Goal: Transaction & Acquisition: Purchase product/service

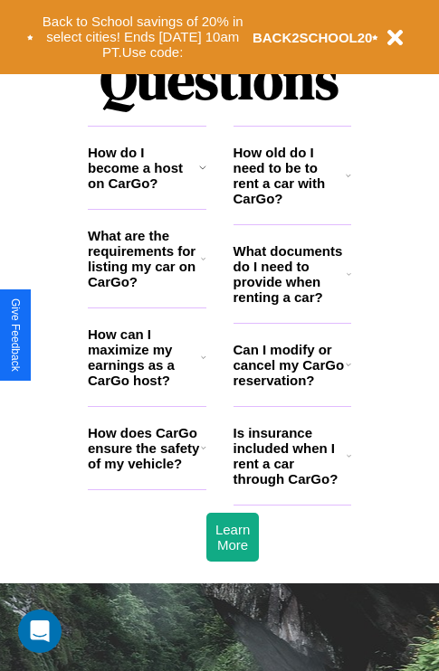
scroll to position [2191, 0]
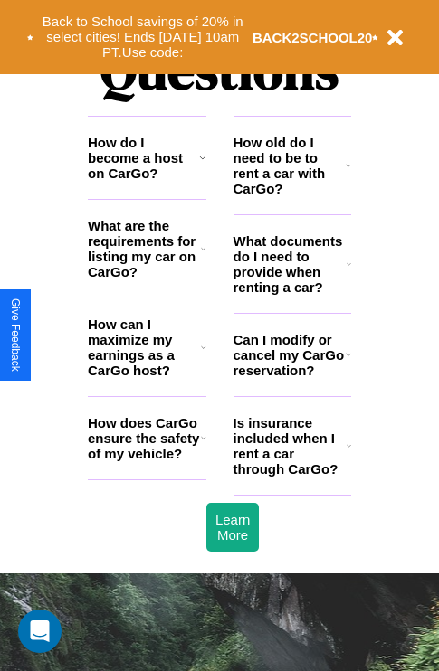
click at [147, 461] on h3 "How does CarGo ensure the safety of my vehicle?" at bounding box center [144, 438] width 113 height 46
click at [203, 256] on icon at bounding box center [203, 248] width 5 height 14
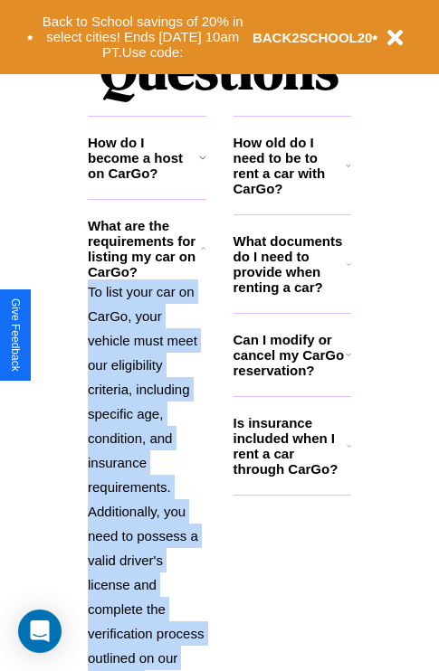
scroll to position [2361, 0]
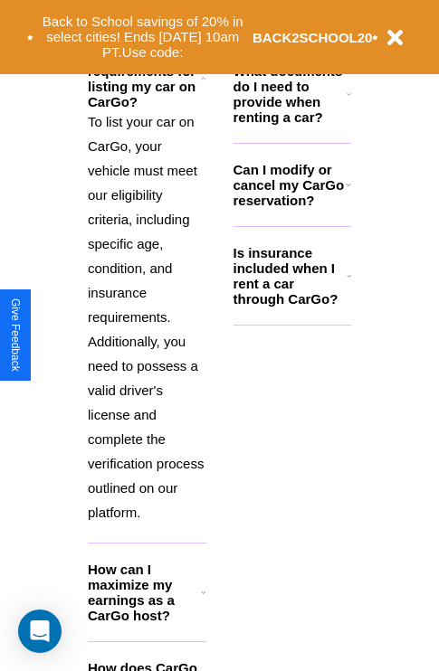
click at [147, 621] on h3 "How can I maximize my earnings as a CarGo host?" at bounding box center [144, 592] width 113 height 61
click at [203, 86] on icon at bounding box center [203, 78] width 5 height 14
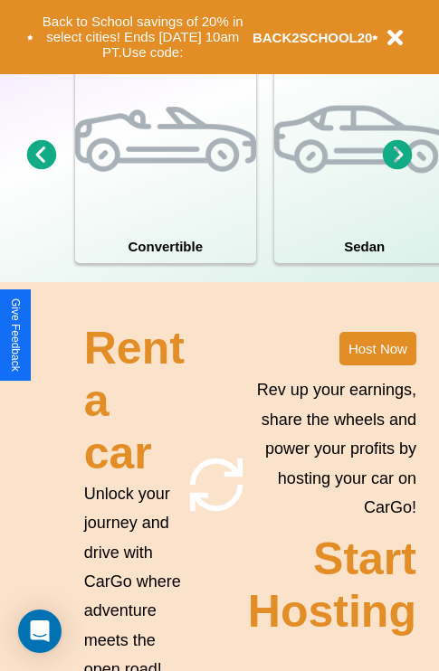
scroll to position [1162, 0]
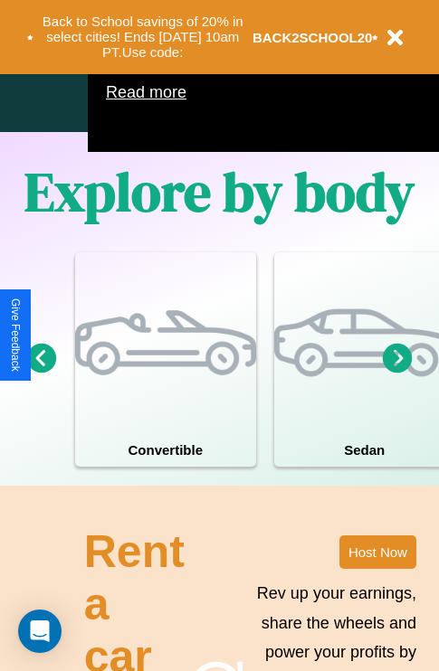
click at [41, 373] on icon at bounding box center [42, 358] width 30 height 30
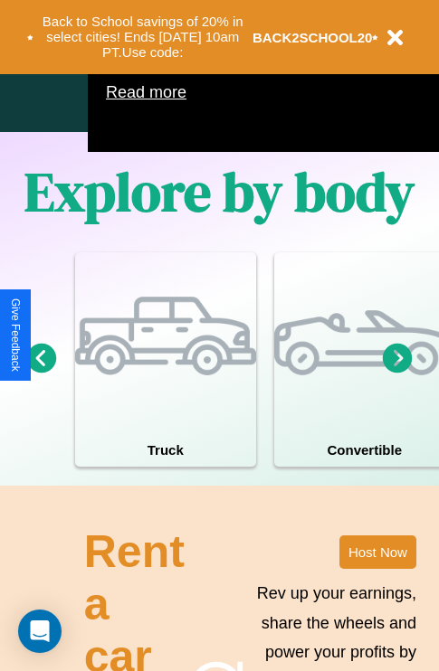
click at [41, 373] on icon at bounding box center [42, 358] width 30 height 30
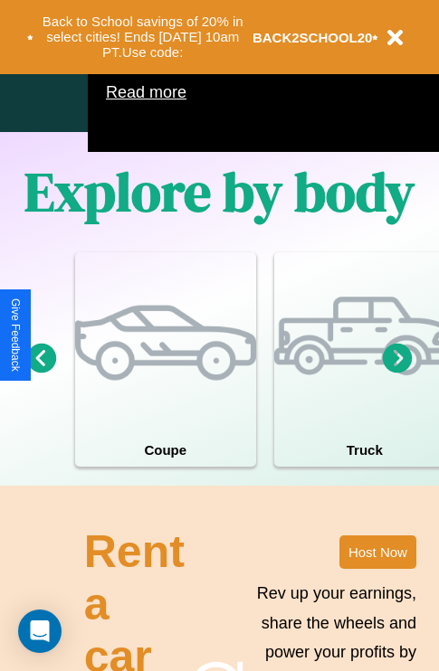
click at [397, 373] on icon at bounding box center [398, 358] width 30 height 30
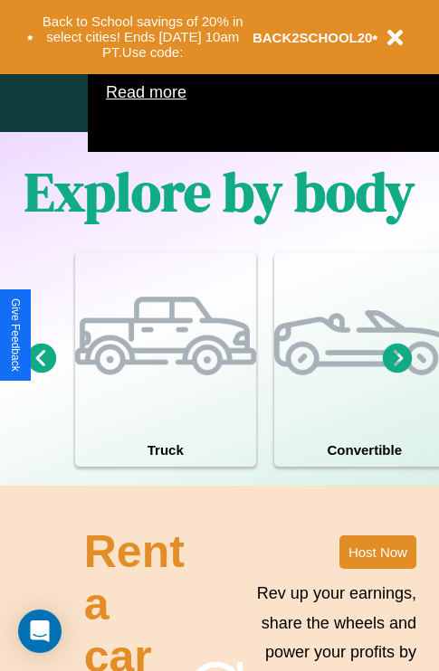
click at [41, 373] on icon at bounding box center [42, 358] width 30 height 30
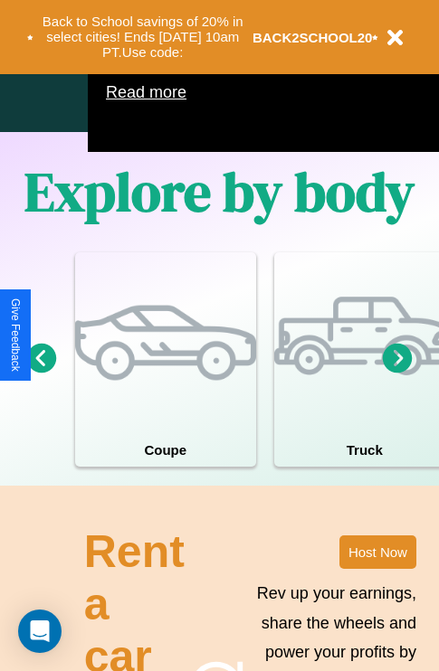
click at [397, 373] on icon at bounding box center [398, 358] width 30 height 30
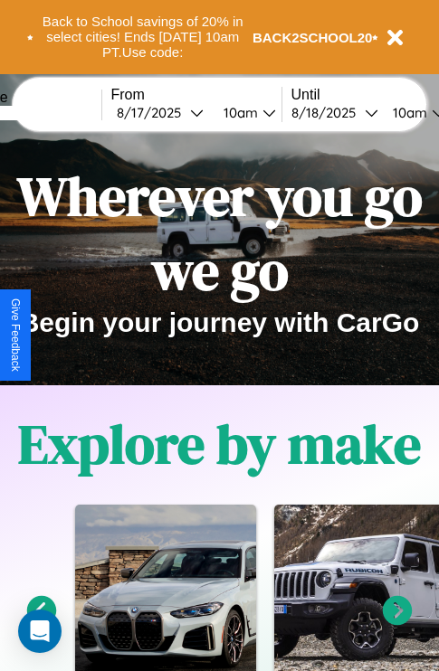
scroll to position [0, 0]
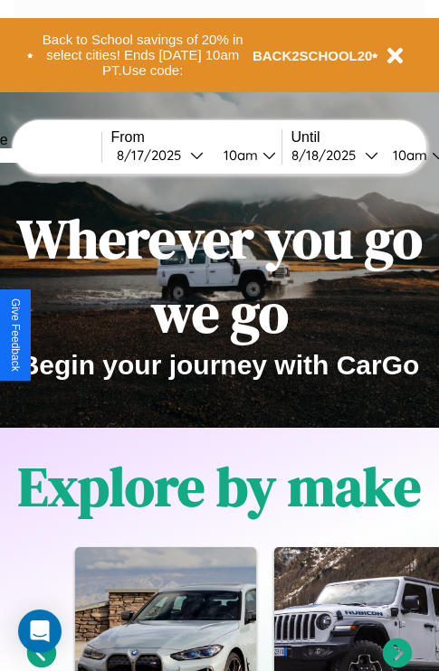
click at [61, 155] on input "text" at bounding box center [34, 155] width 136 height 14
type input "********"
click at [181, 155] on div "8 / 17 / 2025" at bounding box center [153, 155] width 73 height 17
select select "*"
select select "****"
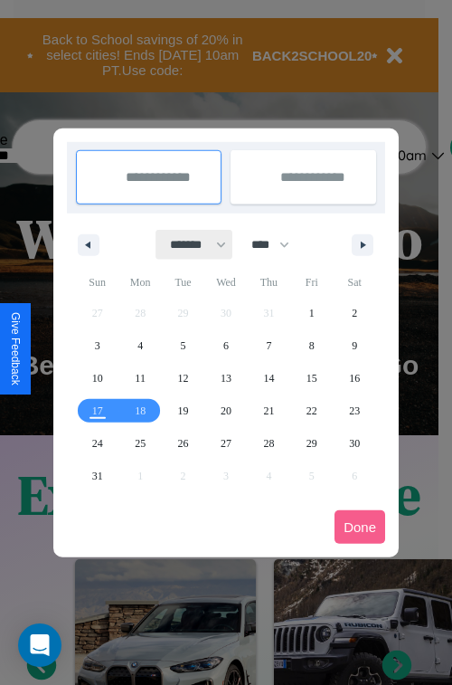
click at [190, 244] on select "******* ******** ***** ***** *** **** **** ****** ********* ******* ******** **…" at bounding box center [194, 245] width 77 height 30
select select "*"
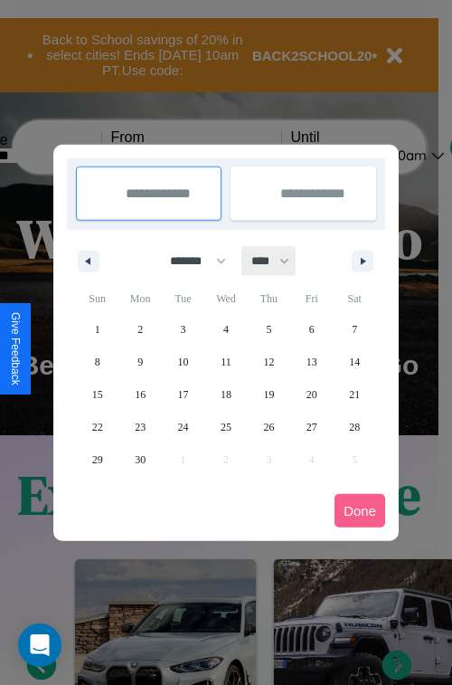
click at [279, 260] on select "**** **** **** **** **** **** **** **** **** **** **** **** **** **** **** ****…" at bounding box center [269, 261] width 54 height 30
select select "****"
click at [97, 459] on span "28" at bounding box center [97, 459] width 11 height 33
type input "**********"
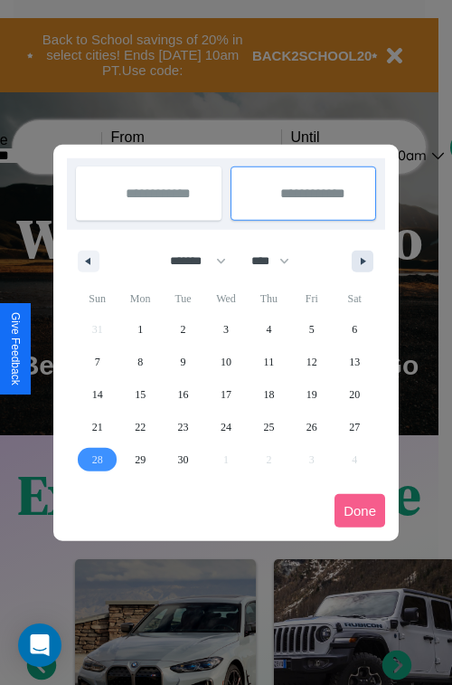
click at [363, 260] on icon "button" at bounding box center [366, 261] width 9 height 7
select select "*"
click at [225, 361] on span "8" at bounding box center [225, 361] width 5 height 33
type input "**********"
select select "*"
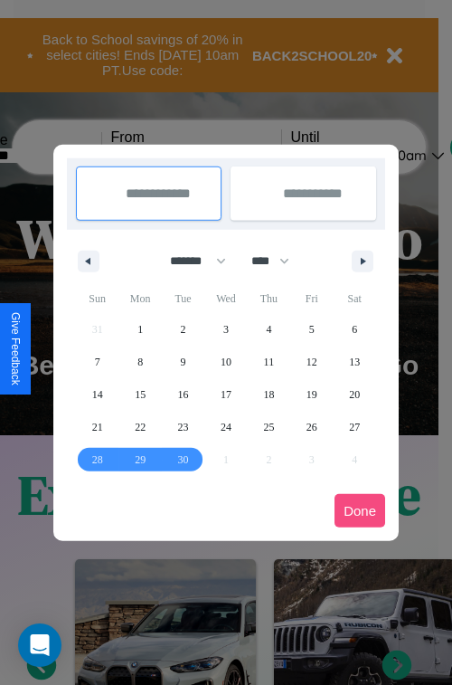
click at [360, 510] on button "Done" at bounding box center [360, 510] width 51 height 33
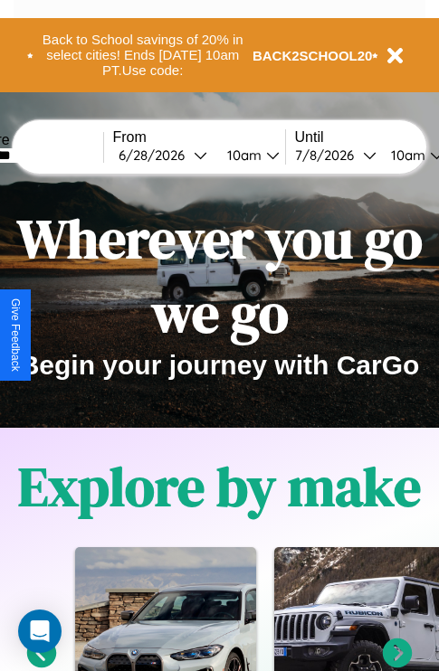
click at [264, 155] on div "10am" at bounding box center [242, 155] width 48 height 17
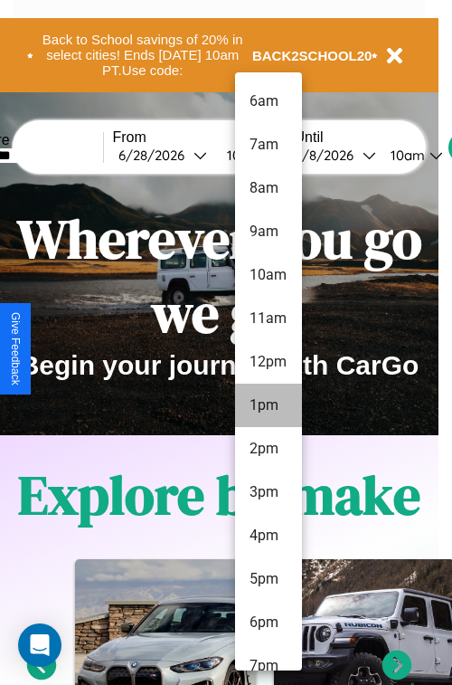
click at [268, 405] on li "1pm" at bounding box center [268, 404] width 67 height 43
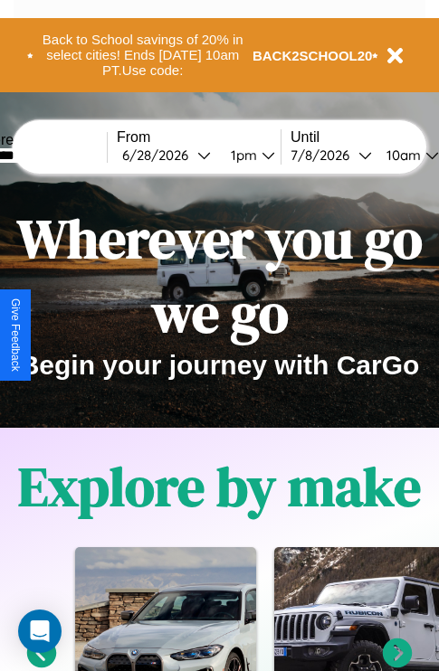
scroll to position [0, 61]
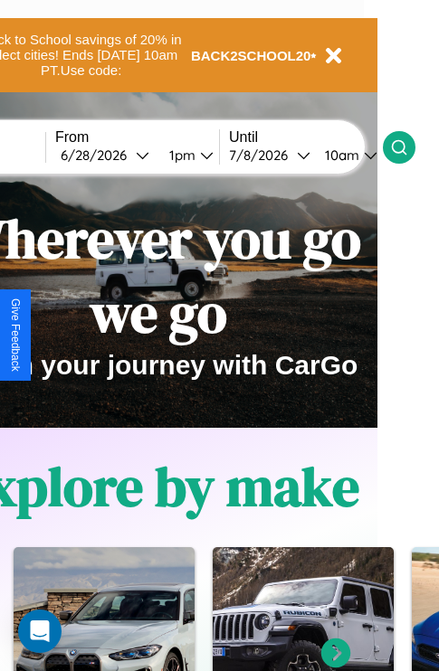
click at [408, 147] on icon at bounding box center [399, 147] width 18 height 18
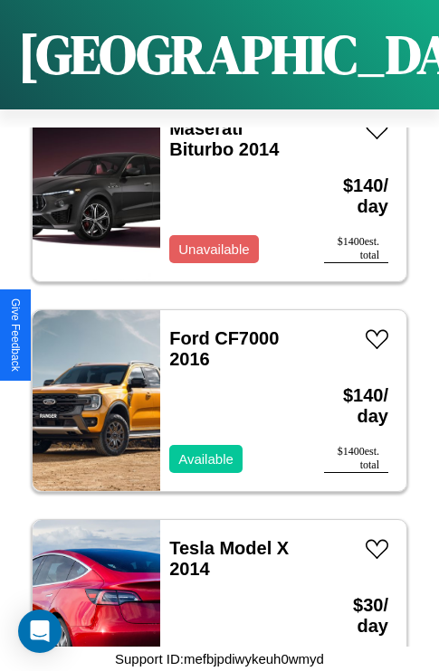
scroll to position [15174, 0]
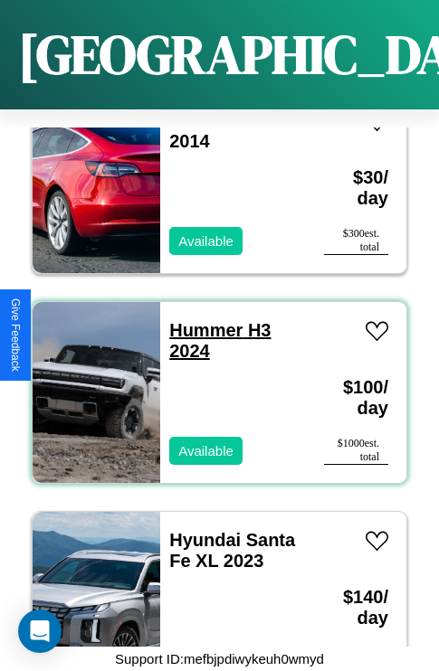
click at [200, 320] on link "Hummer H3 2024" at bounding box center [219, 340] width 101 height 41
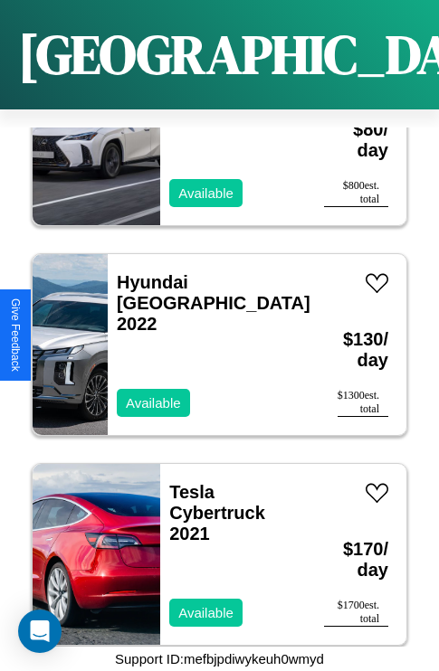
scroll to position [30978, 0]
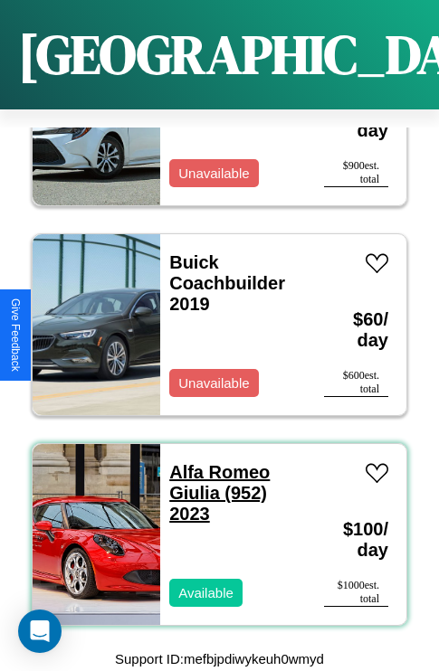
click at [213, 462] on link "Alfa Romeo Giulia (952) 2023" at bounding box center [219, 492] width 100 height 61
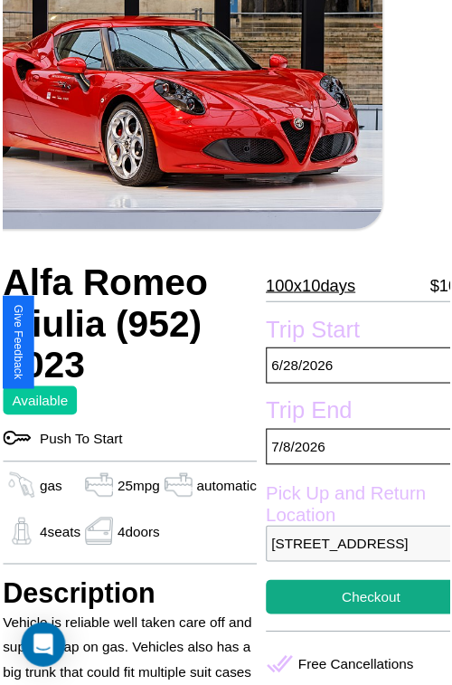
scroll to position [163, 76]
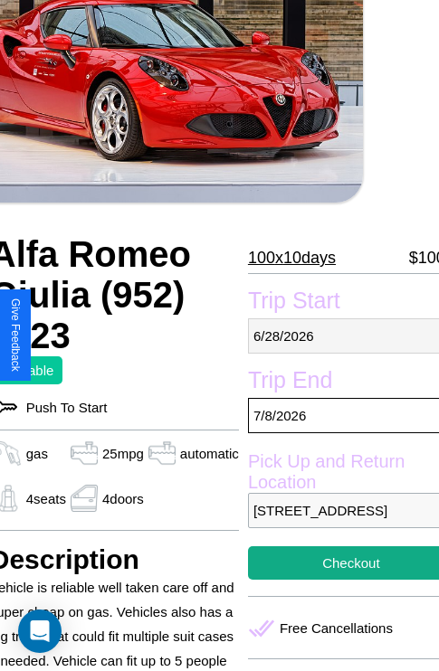
click at [336, 336] on p "6 / 28 / 2026" at bounding box center [351, 335] width 206 height 35
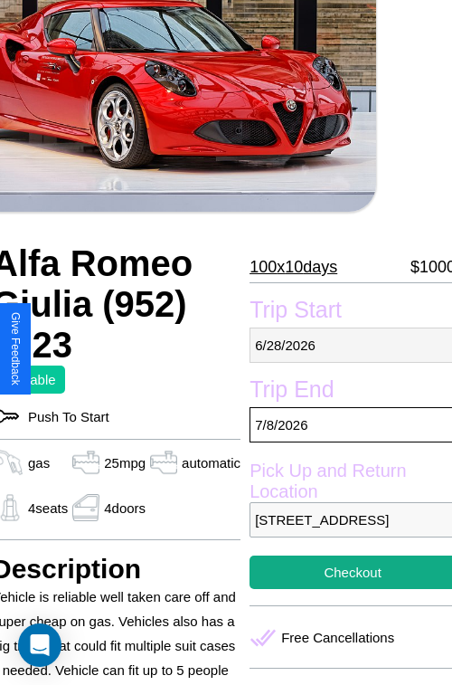
select select "*"
select select "****"
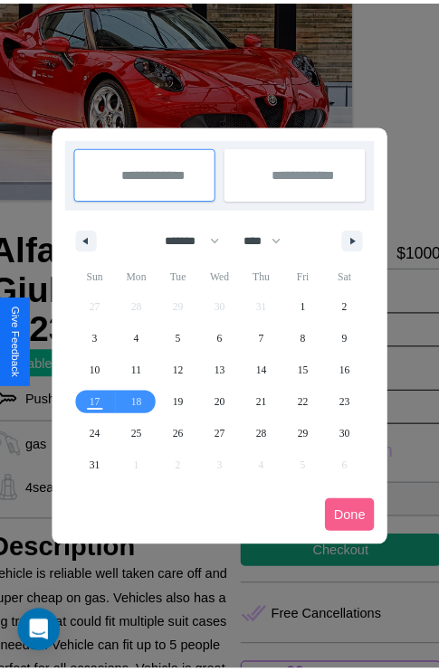
scroll to position [0, 76]
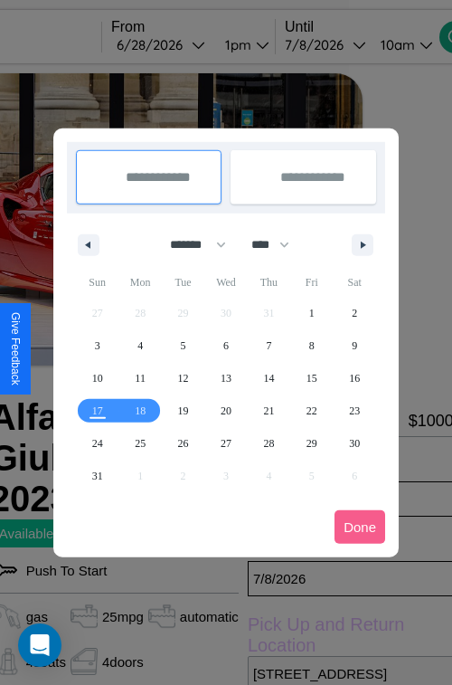
click at [186, 44] on div at bounding box center [226, 342] width 452 height 685
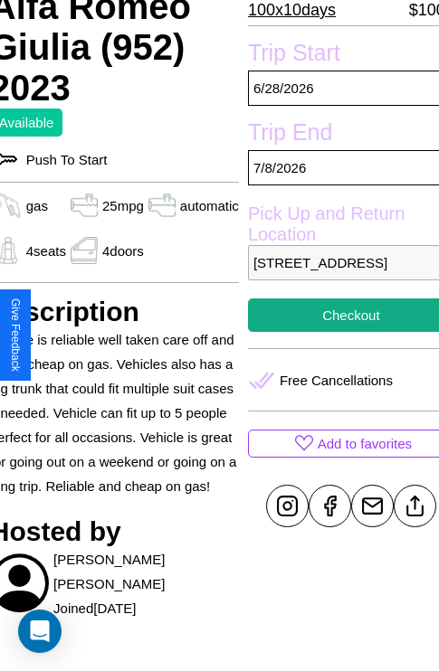
scroll to position [414, 76]
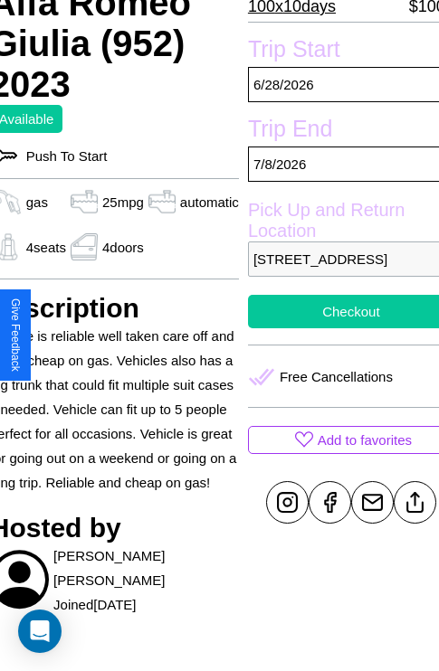
click at [336, 328] on button "Checkout" at bounding box center [351, 311] width 206 height 33
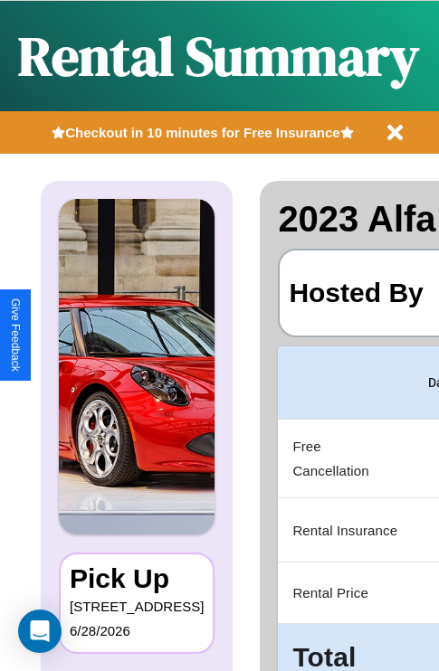
scroll to position [0, 352]
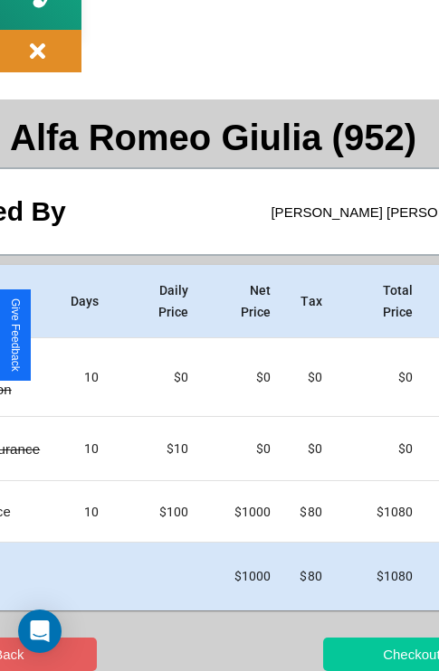
click at [350, 654] on button "Checkout" at bounding box center [411, 654] width 176 height 33
